Goal: Information Seeking & Learning: Learn about a topic

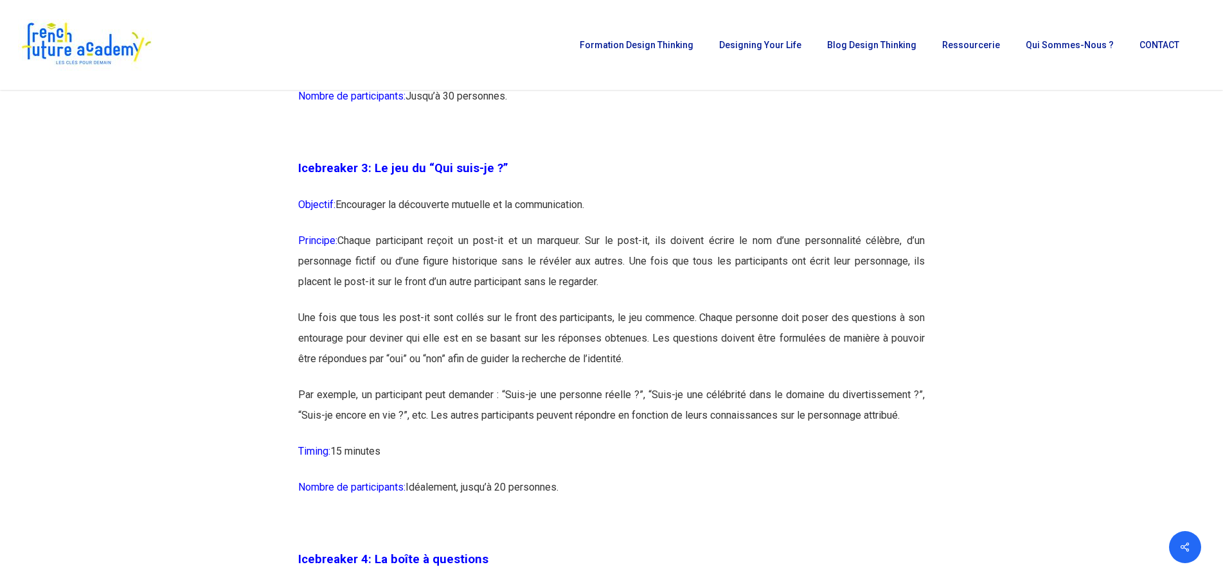
scroll to position [1478, 0]
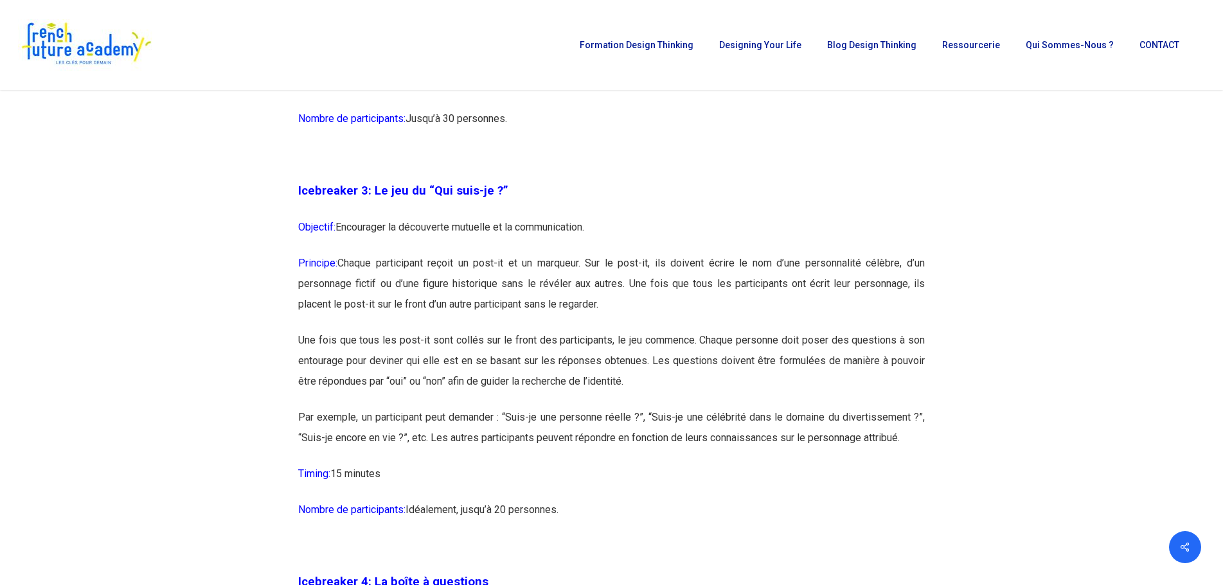
drag, startPoint x: 296, startPoint y: 188, endPoint x: 659, endPoint y: 510, distance: 485.6
copy div "Icebreaker 3: Le jeu du “Qui suis-je ?” Objectif: Encourager la découverte mutu…"
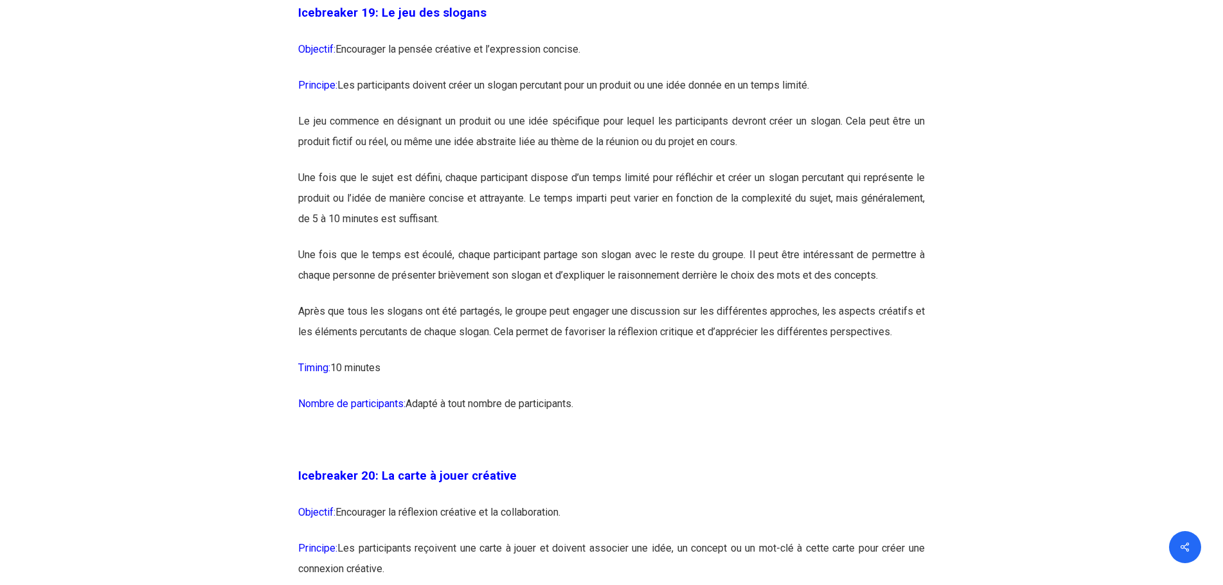
scroll to position [8288, 0]
drag, startPoint x: 299, startPoint y: 50, endPoint x: 623, endPoint y: 442, distance: 507.9
copy div "Icebreaker 19: Le jeu des slogans Objectif: Encourager la pensée créative et l’…"
